Goal: Information Seeking & Learning: Learn about a topic

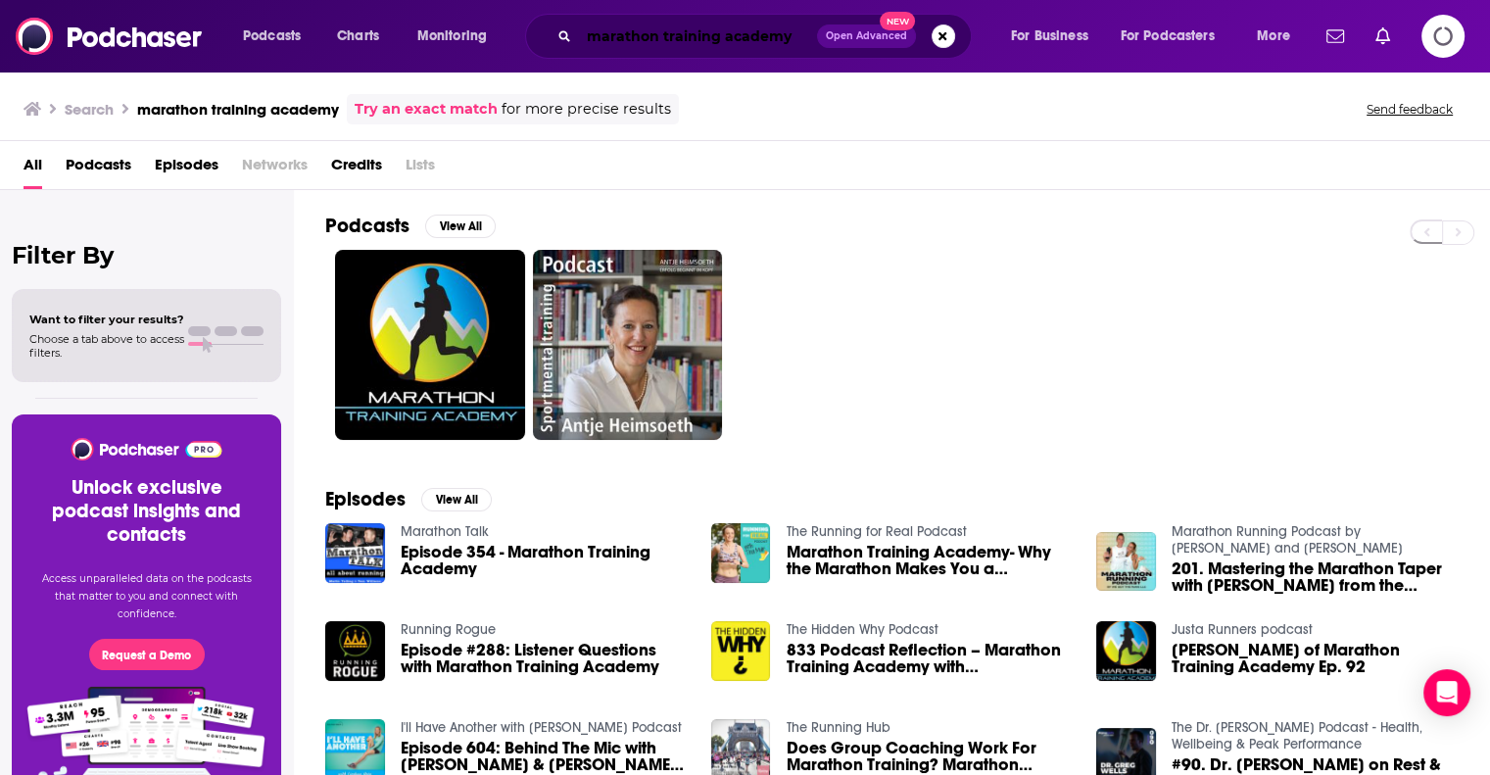
click at [792, 27] on input "marathon training academy" at bounding box center [698, 36] width 238 height 31
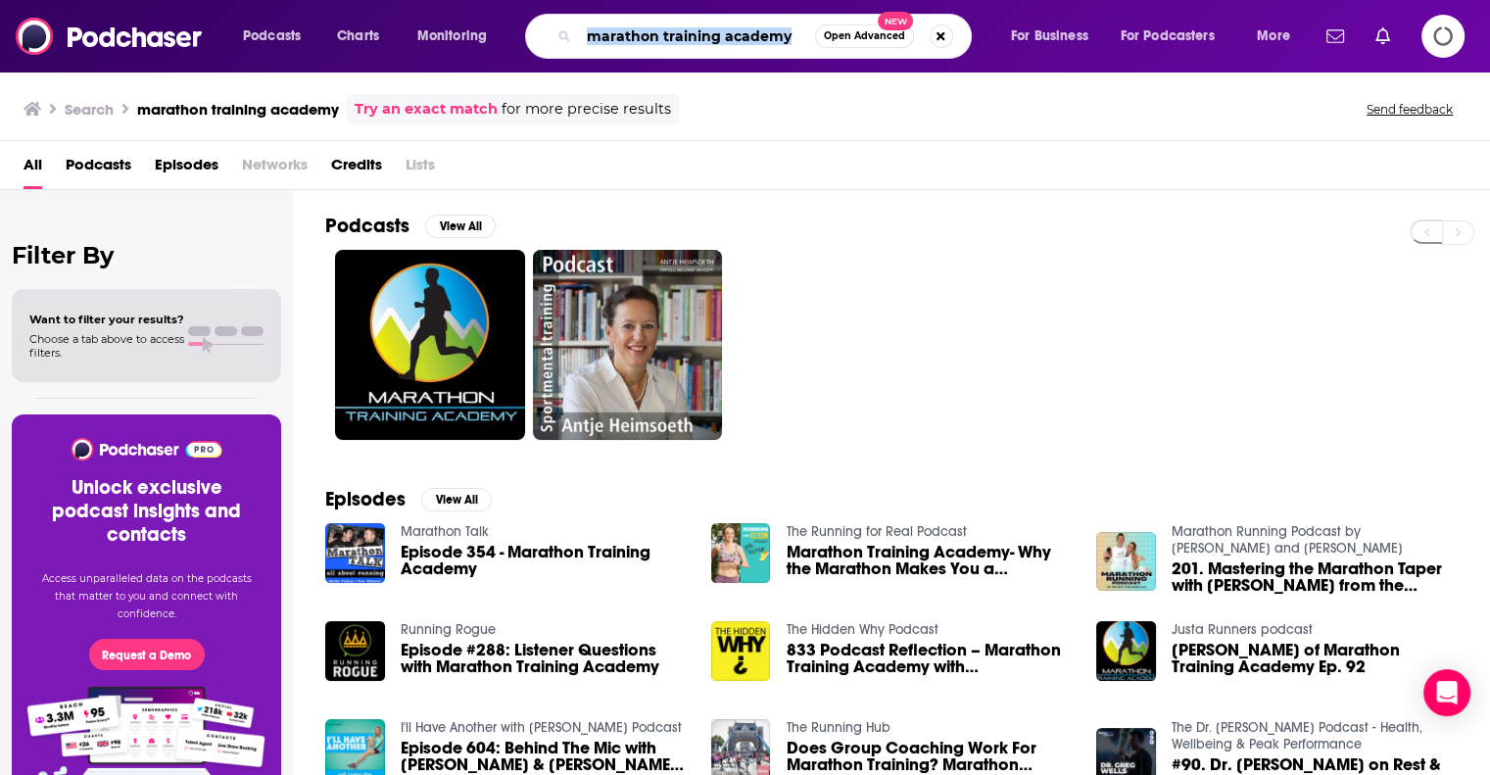
drag, startPoint x: 817, startPoint y: 44, endPoint x: 887, endPoint y: 704, distance: 663.9
click at [556, 68] on div "Podcasts Charts Monitoring marathon training academy Open Advanced New For Busi…" at bounding box center [745, 36] width 1490 height 72
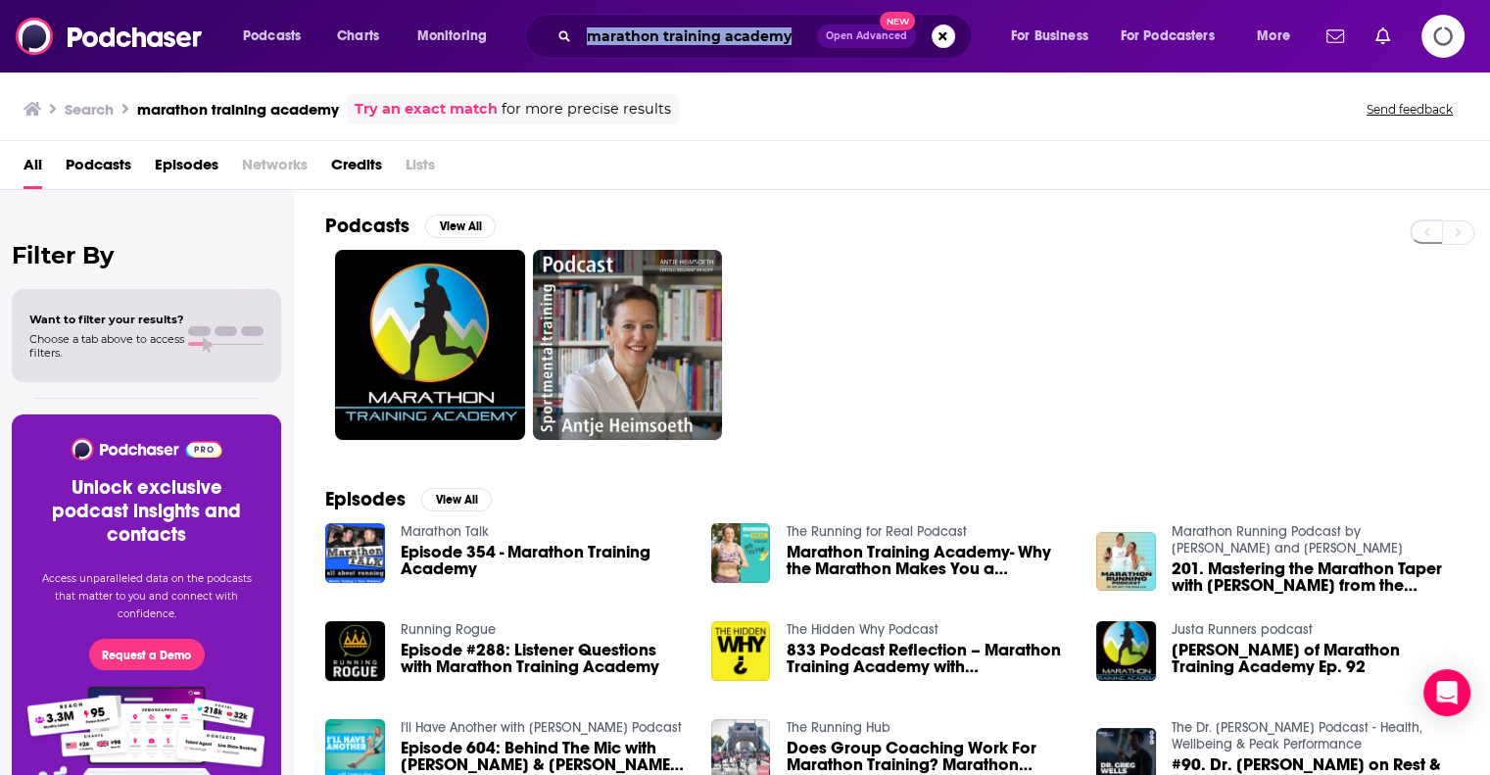
scroll to position [59, 0]
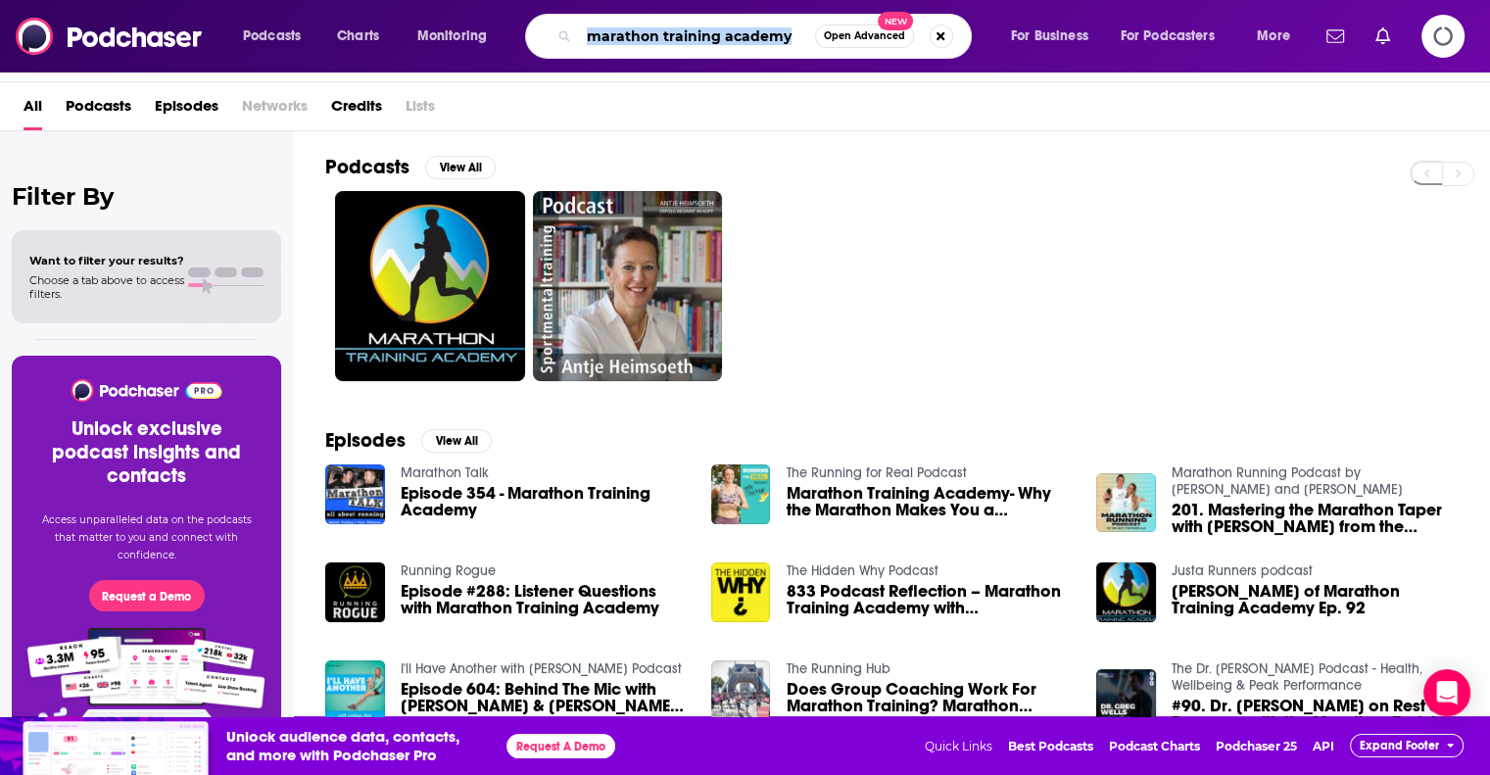
click at [802, 50] on input "marathon training academy" at bounding box center [697, 36] width 236 height 31
drag, startPoint x: 790, startPoint y: 47, endPoint x: 512, endPoint y: 24, distance: 279.1
click at [512, 24] on div "Podcasts Charts Monitoring marathon training academy Open Advanced New For Busi…" at bounding box center [768, 36] width 1079 height 45
type input "talk easy"
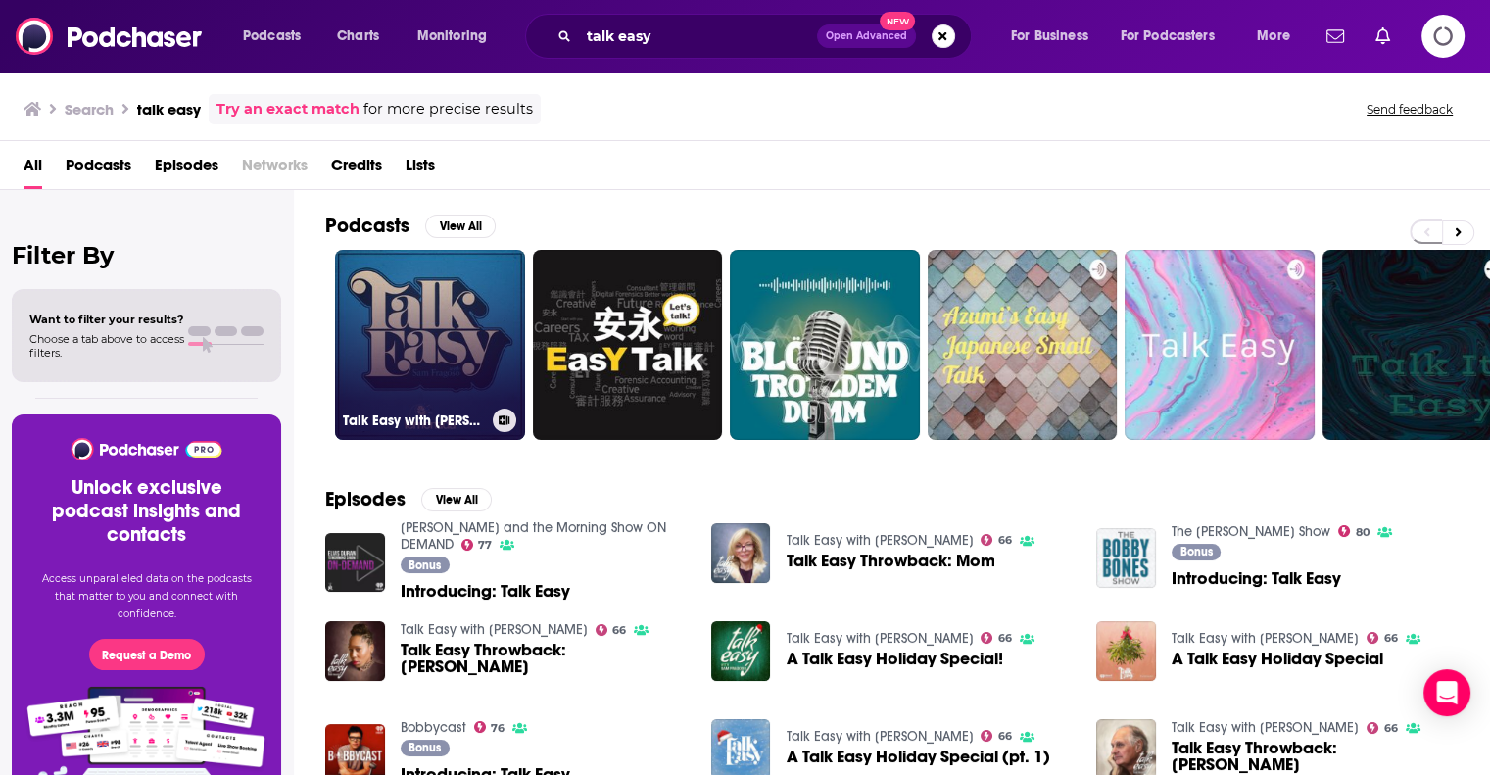
click at [419, 365] on link "Talk Easy with [PERSON_NAME]" at bounding box center [430, 345] width 190 height 190
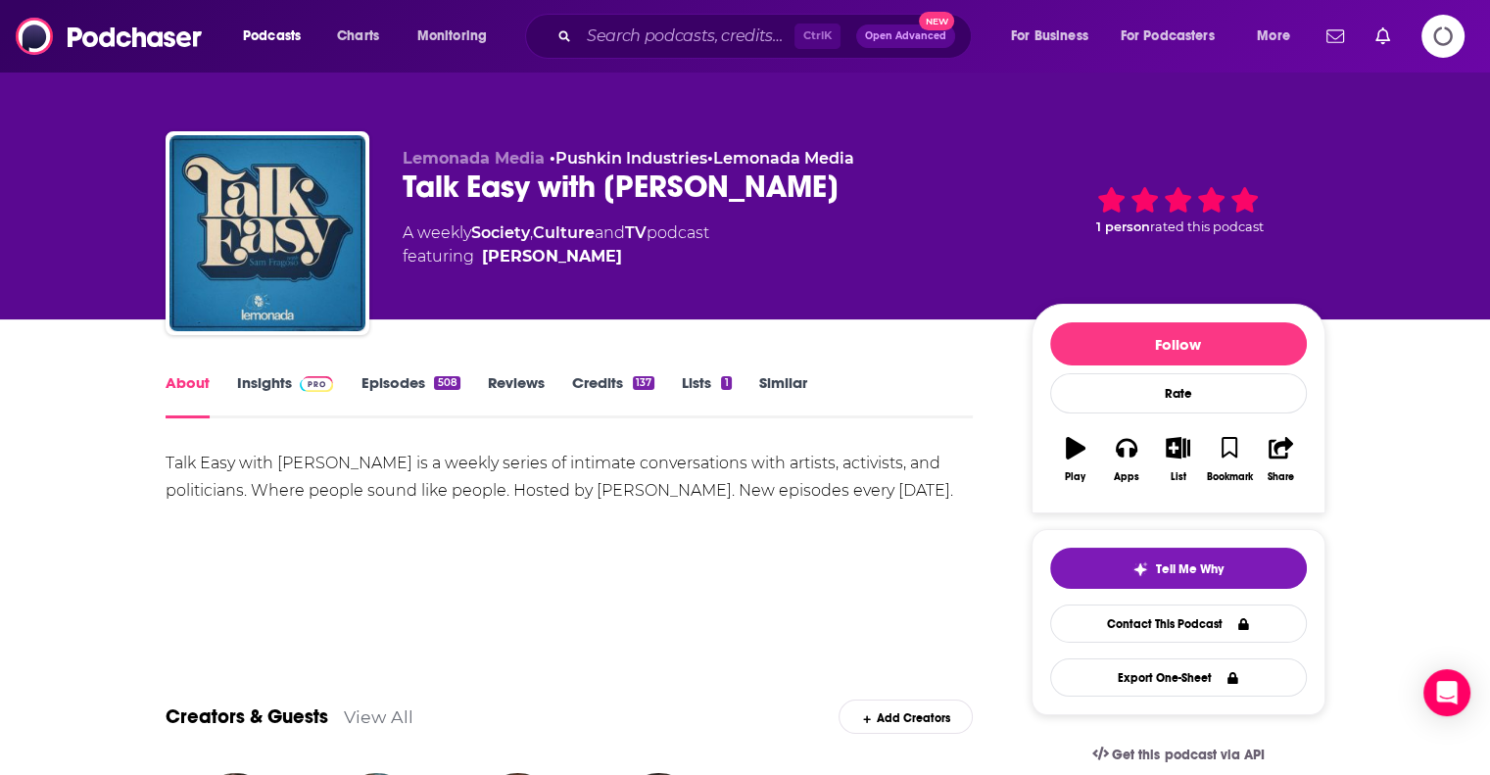
click at [307, 393] on link "Insights" at bounding box center [285, 395] width 97 height 45
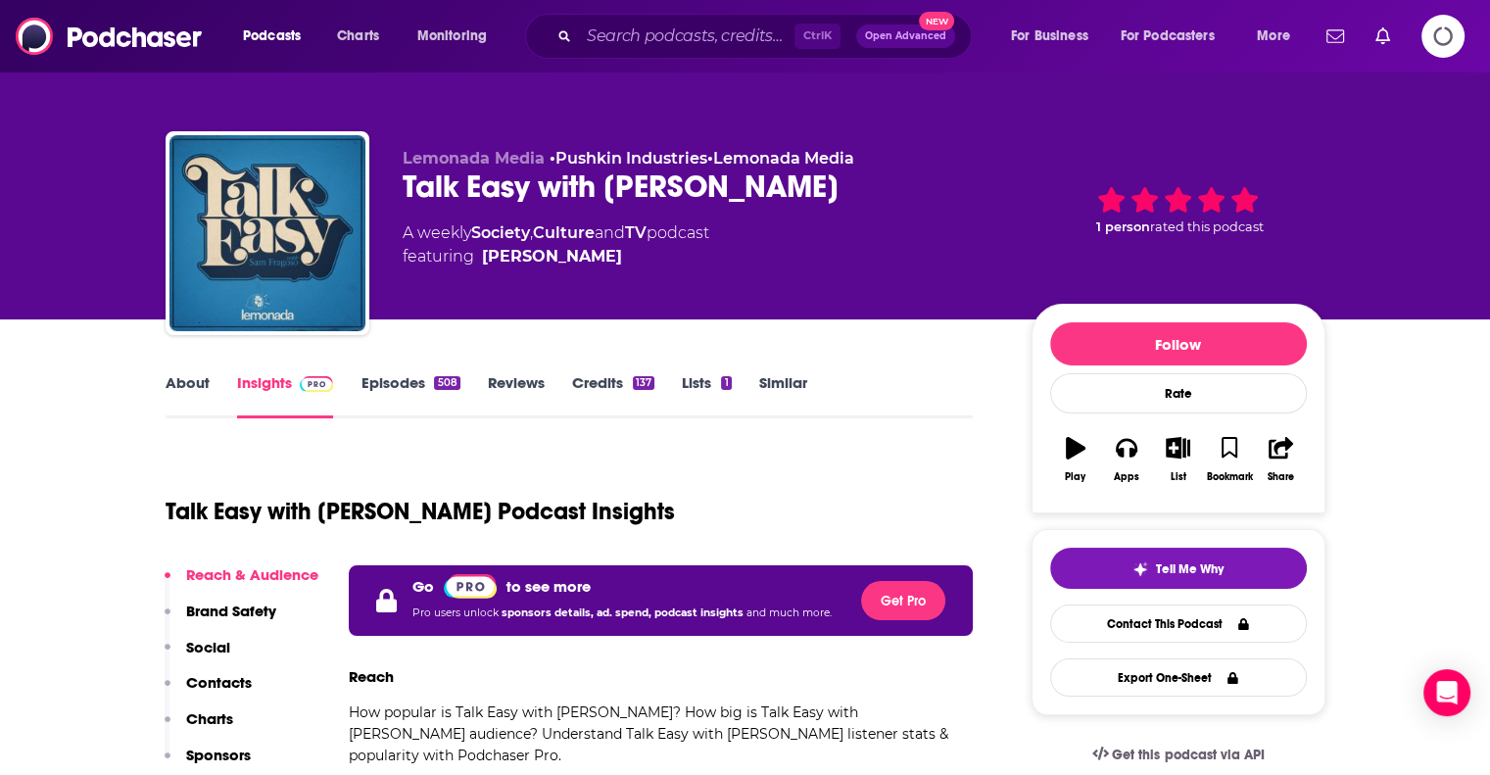
click at [1440, 50] on icon "Logging in" at bounding box center [1442, 36] width 43 height 43
